Goal: Task Accomplishment & Management: Manage account settings

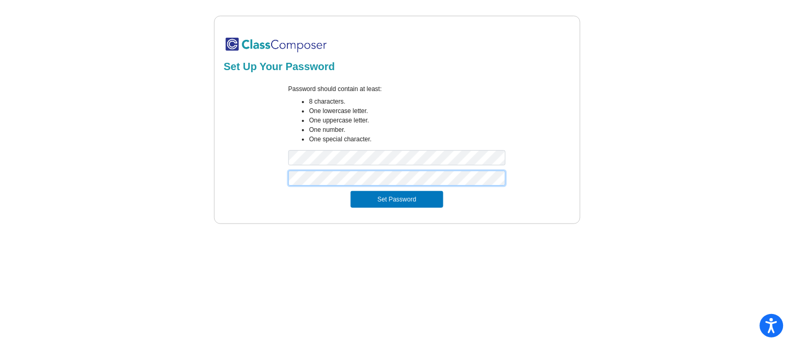
click at [350, 191] on button "Set Password" at bounding box center [396, 199] width 92 height 17
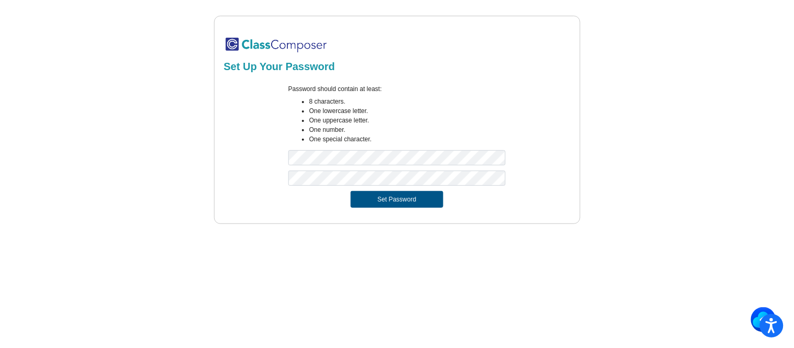
click at [417, 199] on button "Set Password" at bounding box center [396, 199] width 92 height 17
click at [61, 154] on div "Set Up Your Password Password should contain at least: 8 characters. One lowerc…" at bounding box center [397, 120] width 762 height 208
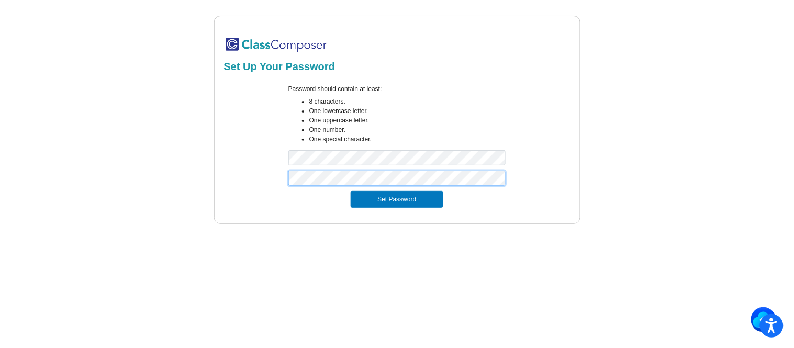
click at [192, 192] on div "Set Up Your Password Password should contain at least: 8 characters. One lowerc…" at bounding box center [397, 120] width 762 height 208
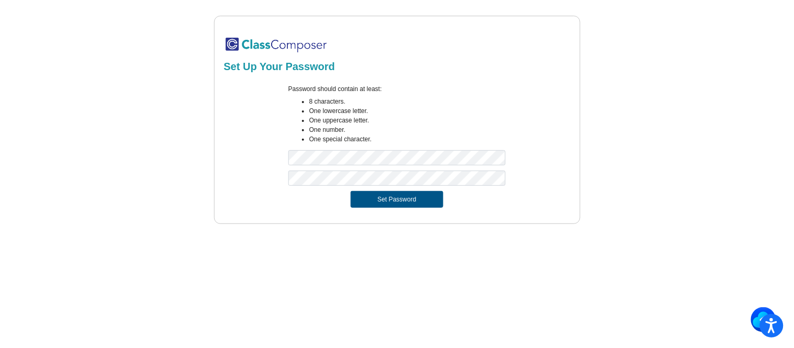
drag, startPoint x: 394, startPoint y: 205, endPoint x: 375, endPoint y: 203, distance: 19.9
click at [375, 203] on button "Set Password" at bounding box center [396, 199] width 92 height 17
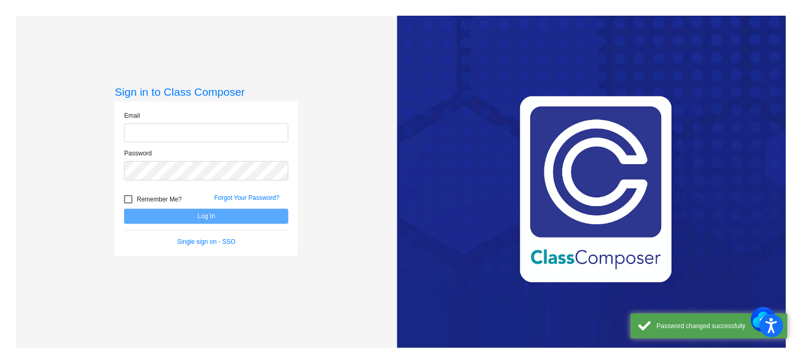
click at [213, 137] on input "email" at bounding box center [206, 132] width 164 height 19
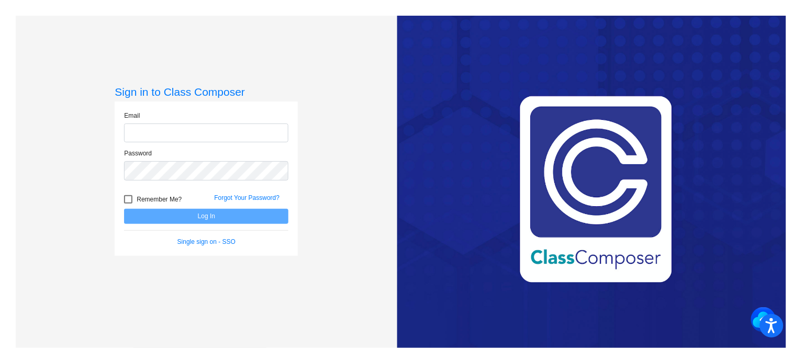
click at [210, 140] on input "email" at bounding box center [206, 132] width 164 height 19
type input "[PERSON_NAME][EMAIL_ADDRESS][PERSON_NAME][DOMAIN_NAME]"
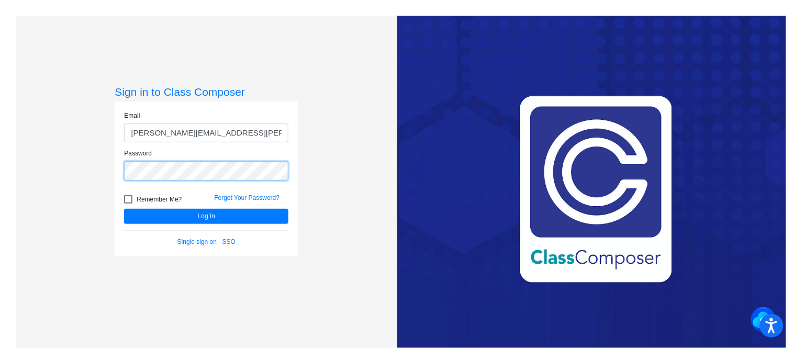
click at [124, 209] on button "Log In" at bounding box center [206, 216] width 164 height 15
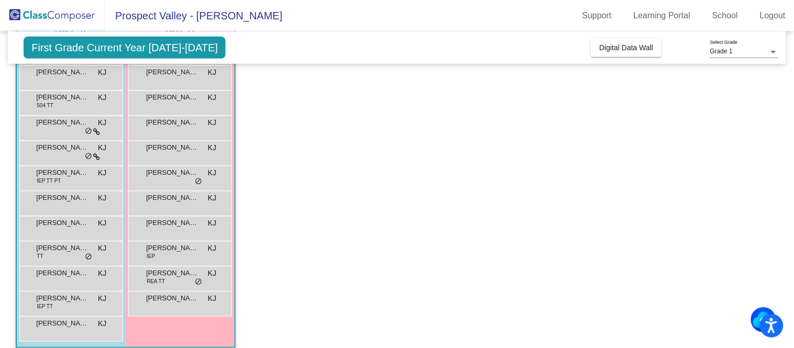
scroll to position [128, 0]
click at [74, 296] on span "[PERSON_NAME] [PERSON_NAME]" at bounding box center [62, 297] width 52 height 10
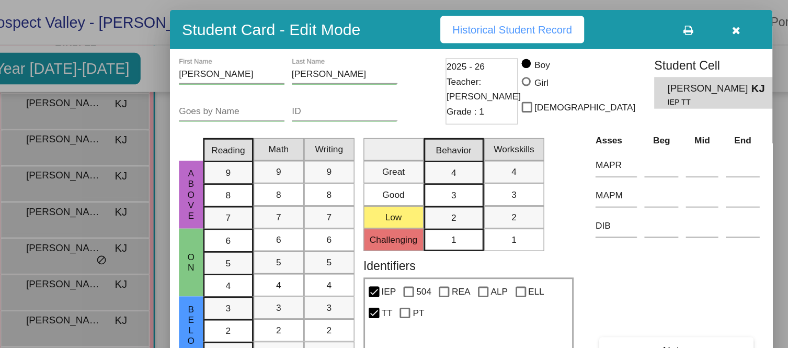
click at [641, 21] on icon "button" at bounding box center [640, 20] width 6 height 7
